Goal: Transaction & Acquisition: Obtain resource

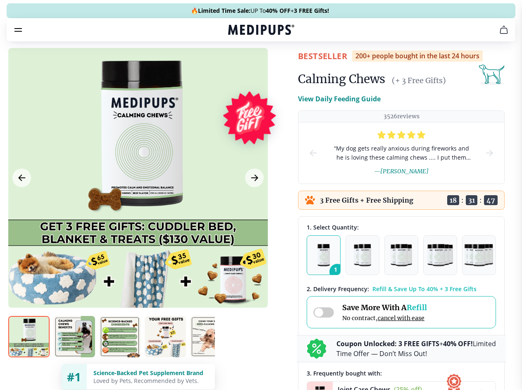
click at [238, 66] on span "Supplements" at bounding box center [258, 70] width 41 height 8
click at [280, 65] on icon "button" at bounding box center [285, 70] width 10 height 10
click at [499, 35] on icon "cart" at bounding box center [504, 30] width 10 height 10
click at [0, 0] on span "Get FREE Gift" at bounding box center [0, 0] width 0 height 0
click at [0, 0] on icon "button" at bounding box center [0, 0] width 0 height 0
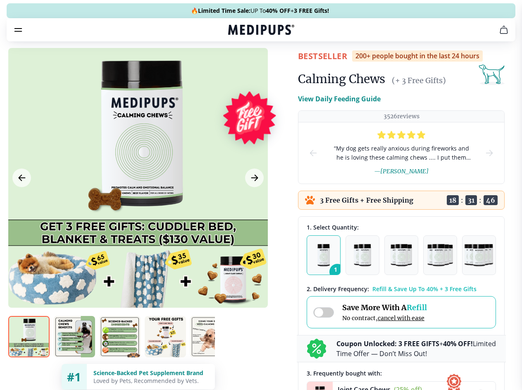
click at [138, 197] on div at bounding box center [137, 177] width 259 height 259
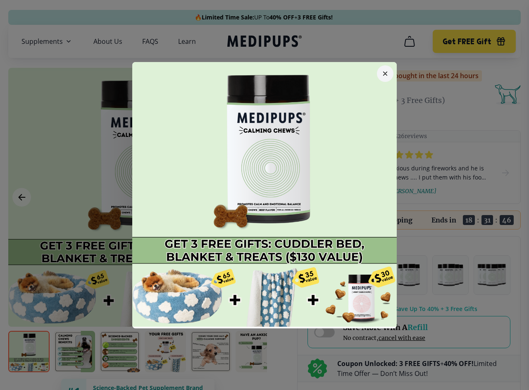
click at [21, 197] on div at bounding box center [264, 195] width 529 height 390
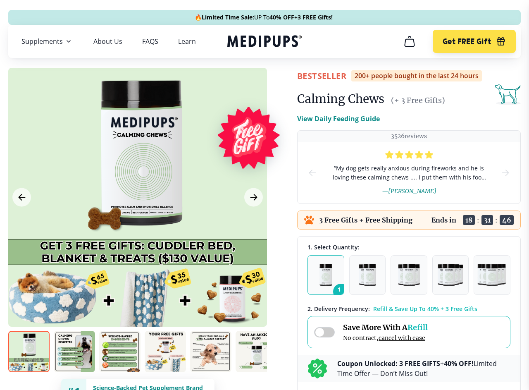
click at [253, 197] on icon "Next Image" at bounding box center [253, 197] width 6 height 6
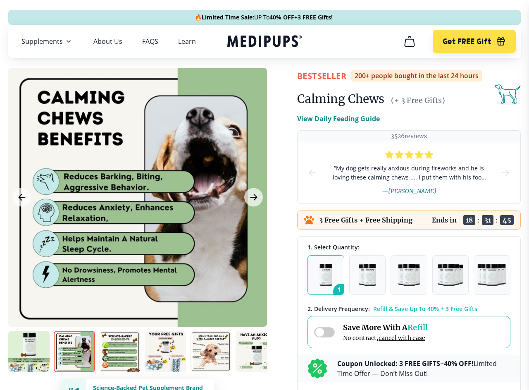
click at [29, 351] on img at bounding box center [28, 350] width 41 height 41
